Goal: Task Accomplishment & Management: Manage account settings

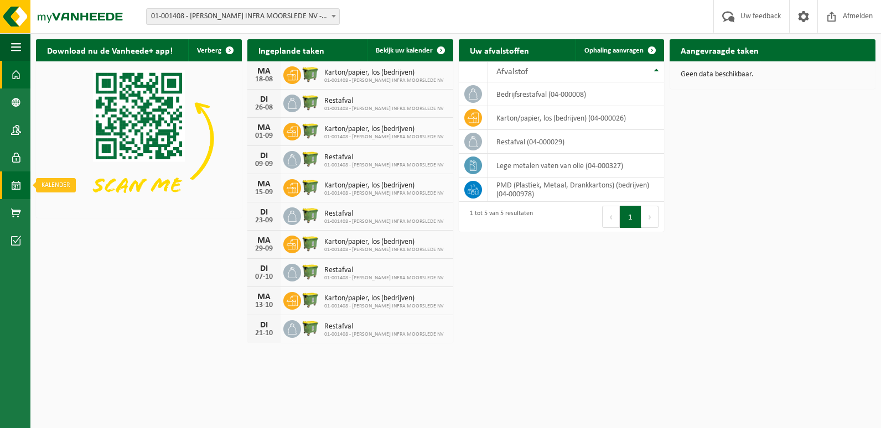
click at [16, 184] on span at bounding box center [16, 185] width 10 height 28
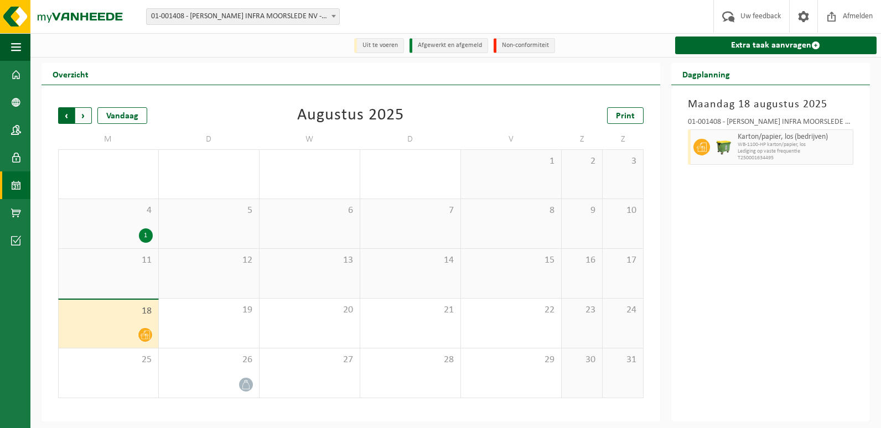
click at [84, 113] on span "Volgende" at bounding box center [83, 115] width 17 height 17
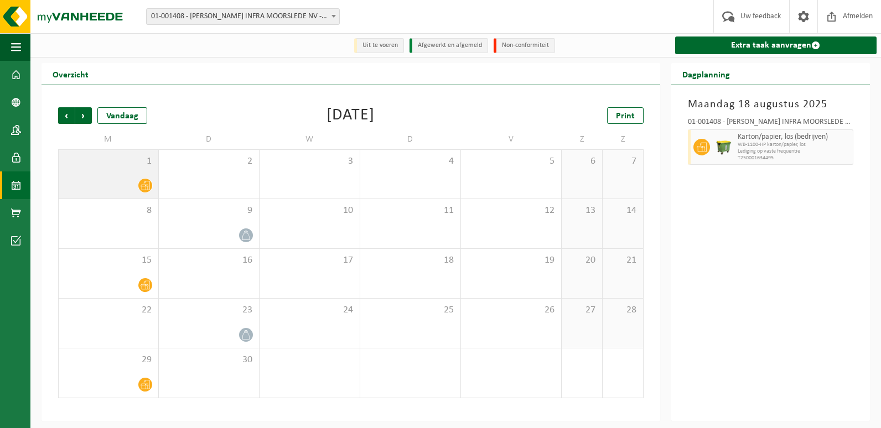
click at [139, 178] on div "1" at bounding box center [109, 174] width 100 height 49
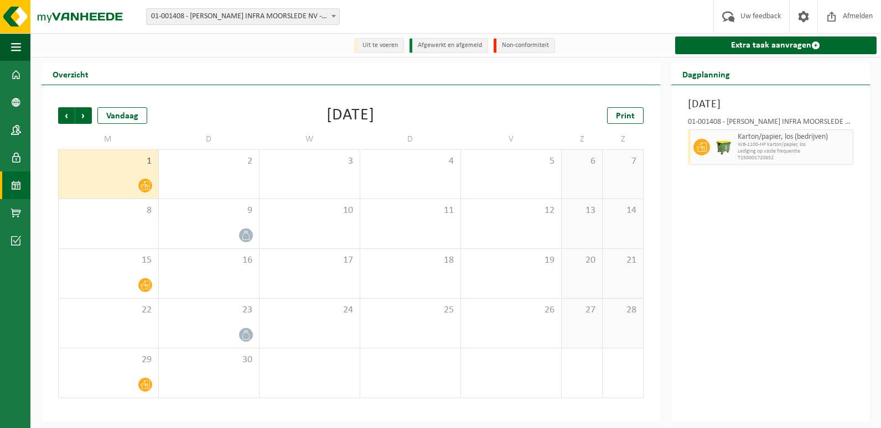
click at [752, 239] on div "[DATE] 01-001408 - [PERSON_NAME] INFRA MOORSLEDE NV - MOORSLEDE Karton/papier, …" at bounding box center [770, 253] width 199 height 336
click at [135, 272] on div "15" at bounding box center [109, 273] width 100 height 49
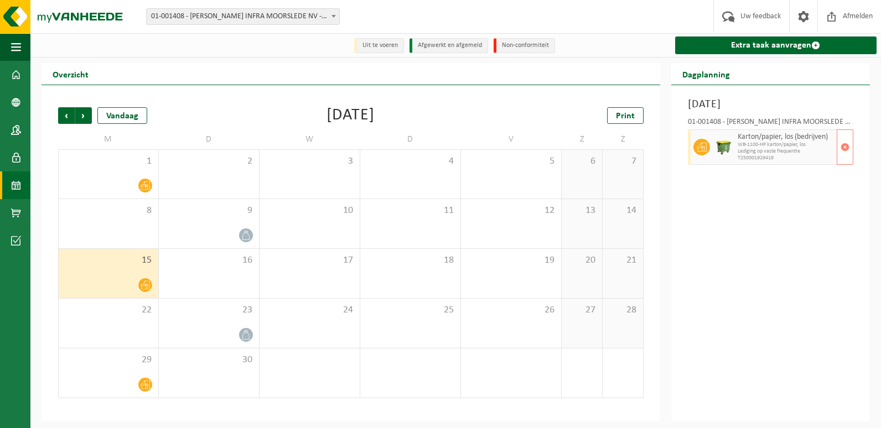
click at [816, 148] on span "WB-1100-HP karton/papier, los" at bounding box center [785, 145] width 96 height 7
click at [842, 145] on span "button" at bounding box center [844, 147] width 9 height 22
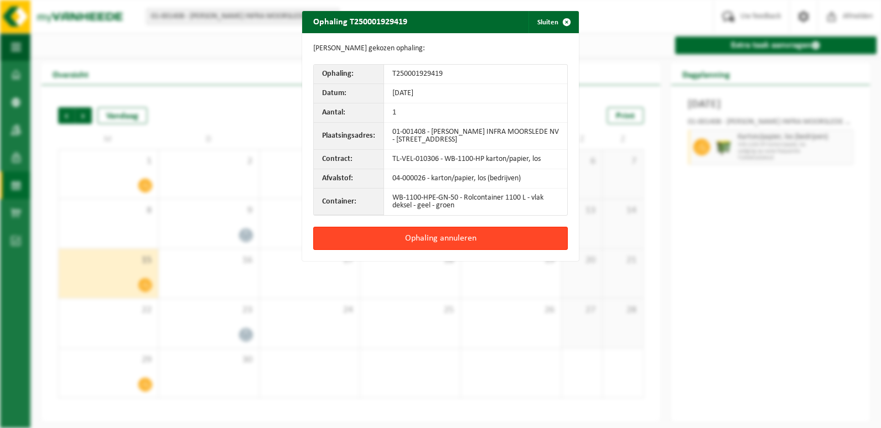
click at [429, 240] on button "Ophaling annuleren" at bounding box center [440, 238] width 254 height 23
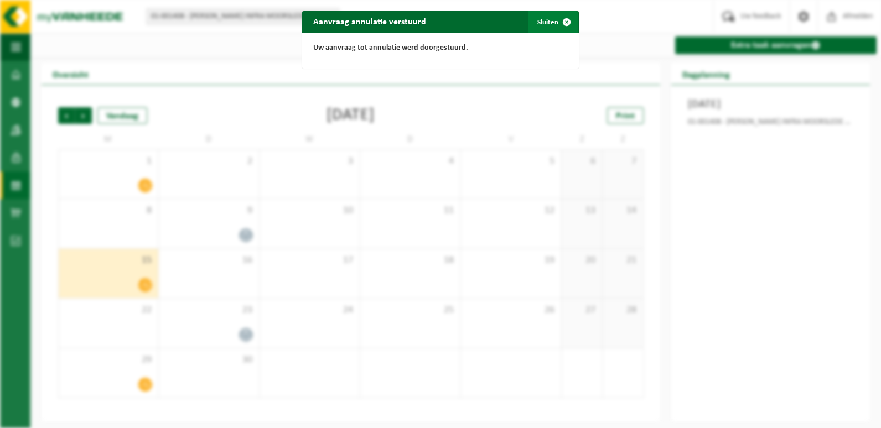
click at [546, 18] on button "Sluiten" at bounding box center [552, 22] width 49 height 22
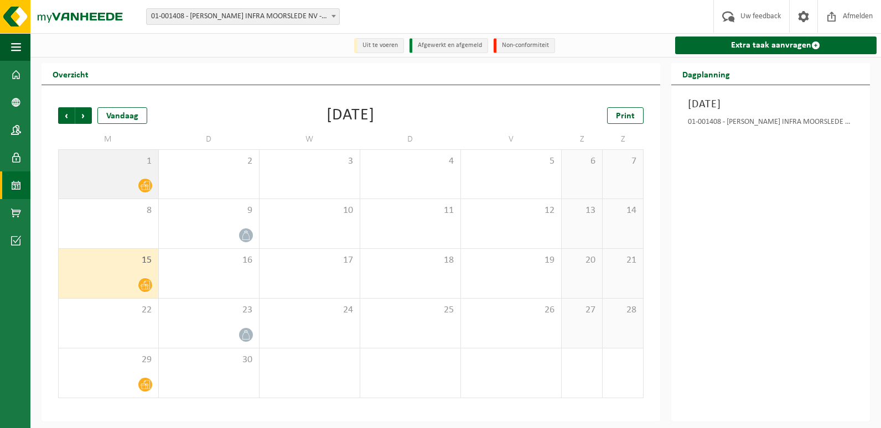
click at [113, 173] on div "1" at bounding box center [109, 174] width 100 height 49
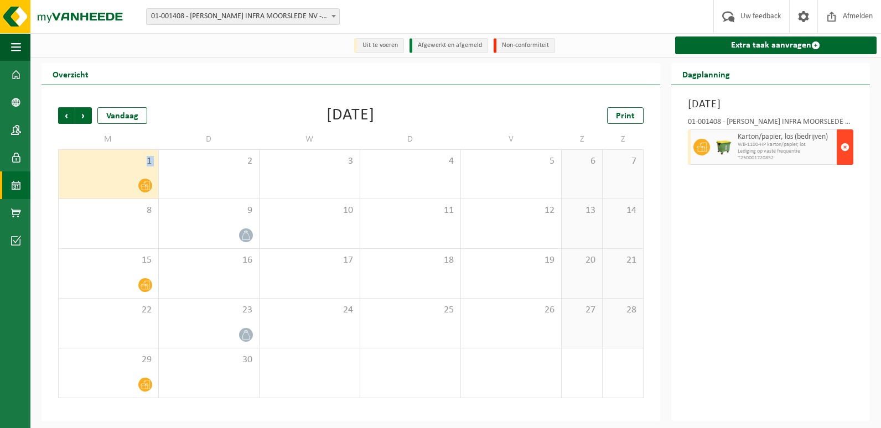
click at [842, 143] on span "button" at bounding box center [844, 147] width 9 height 22
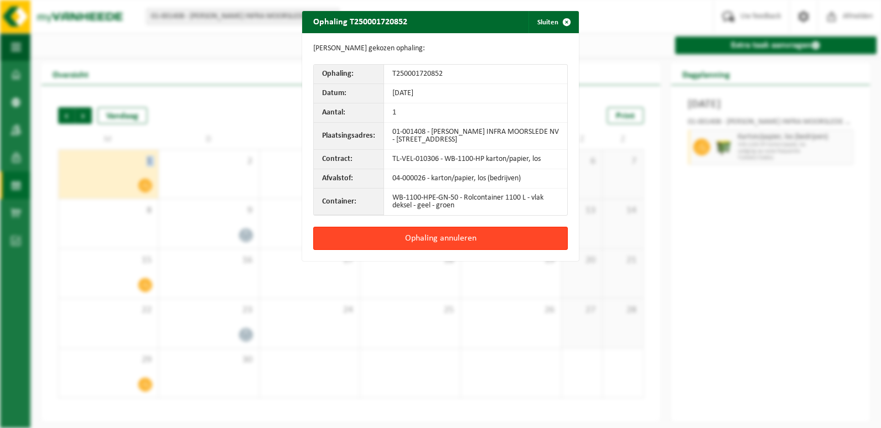
click at [407, 238] on button "Ophaling annuleren" at bounding box center [440, 238] width 254 height 23
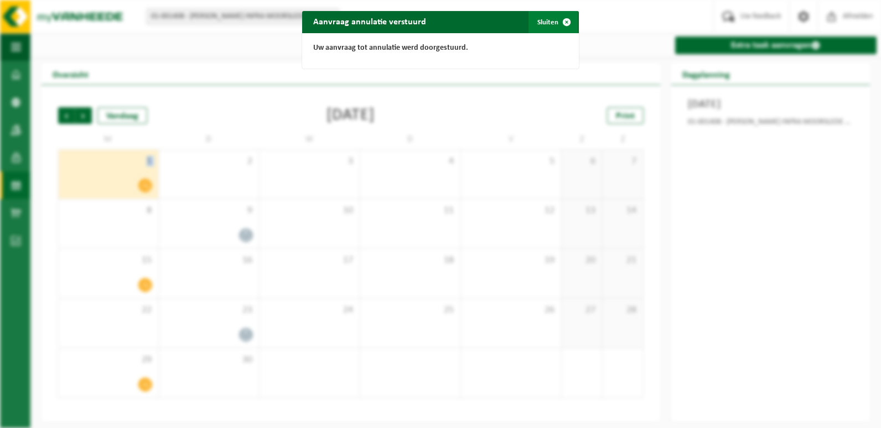
click at [562, 20] on span "button" at bounding box center [566, 22] width 22 height 22
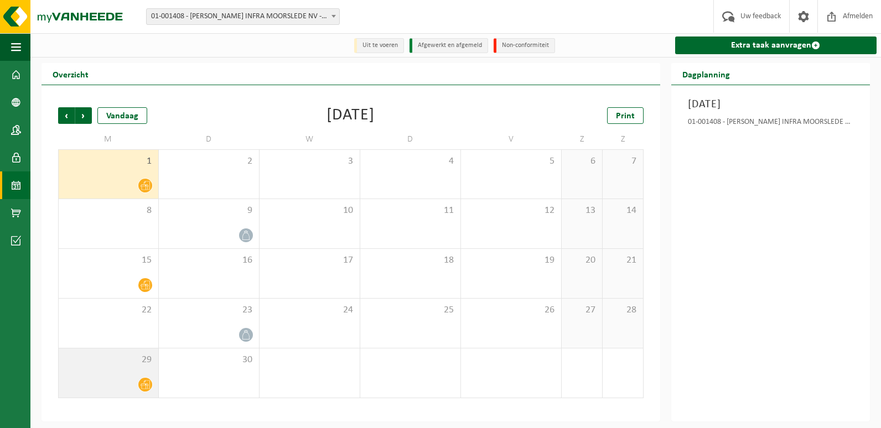
click at [143, 383] on icon at bounding box center [144, 384] width 9 height 9
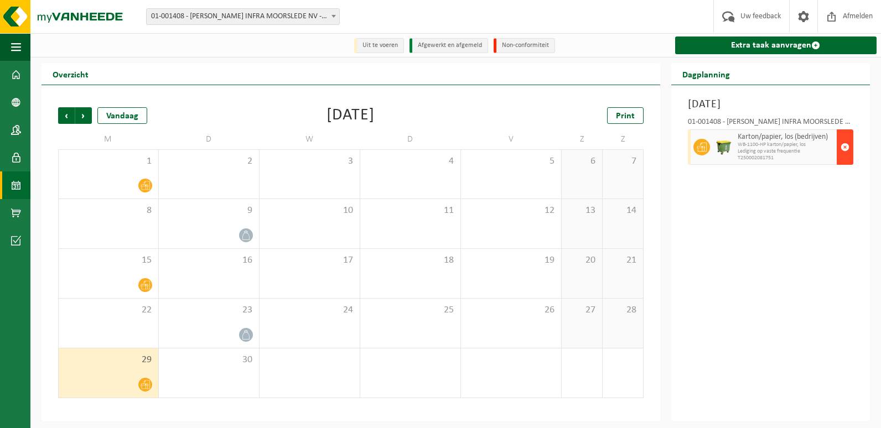
click at [843, 145] on span "button" at bounding box center [844, 147] width 9 height 22
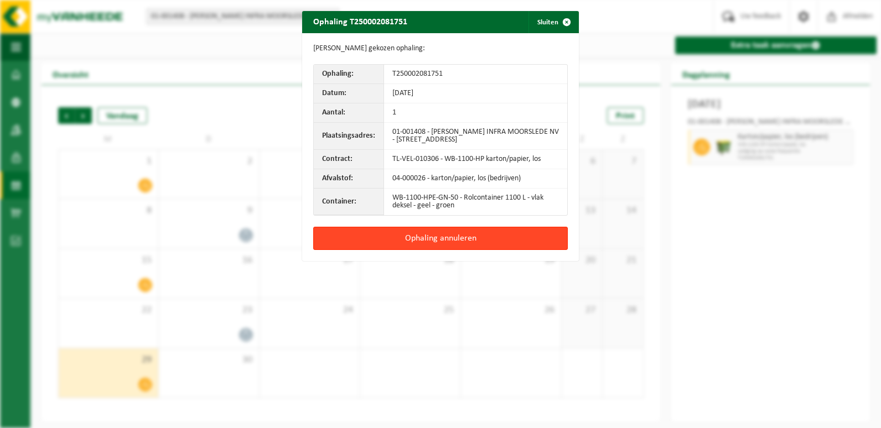
click at [406, 231] on button "Ophaling annuleren" at bounding box center [440, 238] width 254 height 23
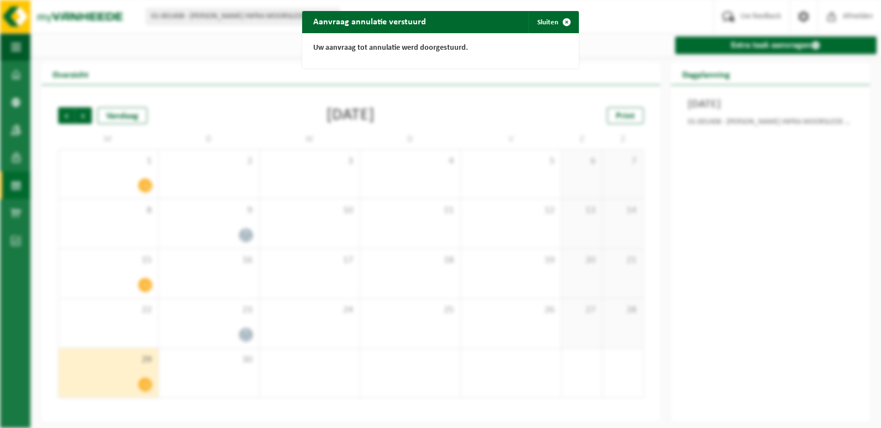
click at [822, 232] on div "Aanvraag annulatie verstuurd Sluiten Uw aanvraag tot annulatie werd doorgestuur…" at bounding box center [440, 214] width 881 height 428
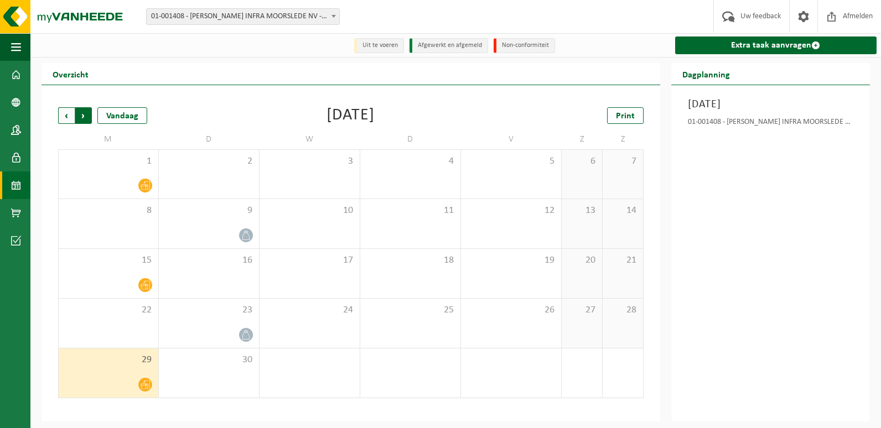
click at [66, 117] on span "Vorige" at bounding box center [66, 115] width 17 height 17
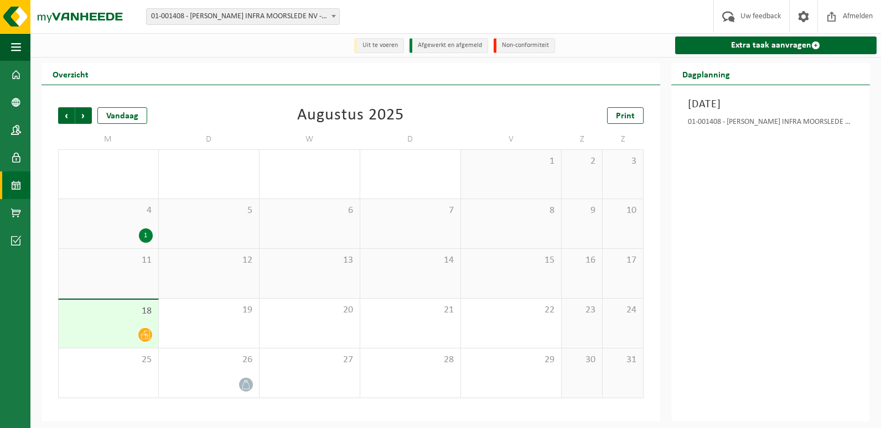
click at [147, 226] on div "4 1" at bounding box center [109, 223] width 100 height 49
